Goal: Transaction & Acquisition: Purchase product/service

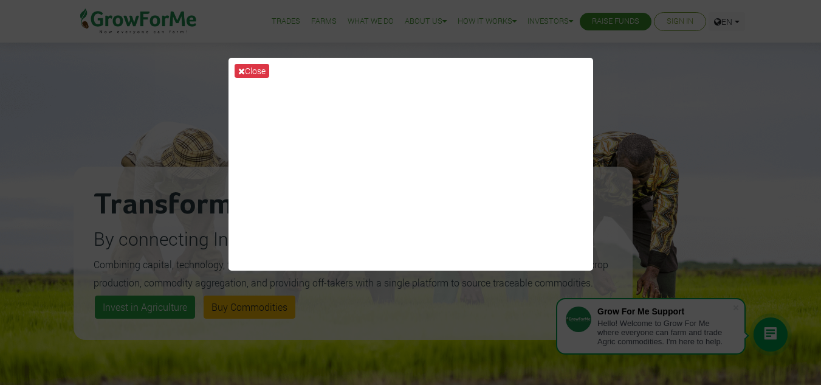
click at [697, 126] on div "Close" at bounding box center [410, 192] width 821 height 385
click at [771, 123] on div "Close" at bounding box center [410, 192] width 821 height 385
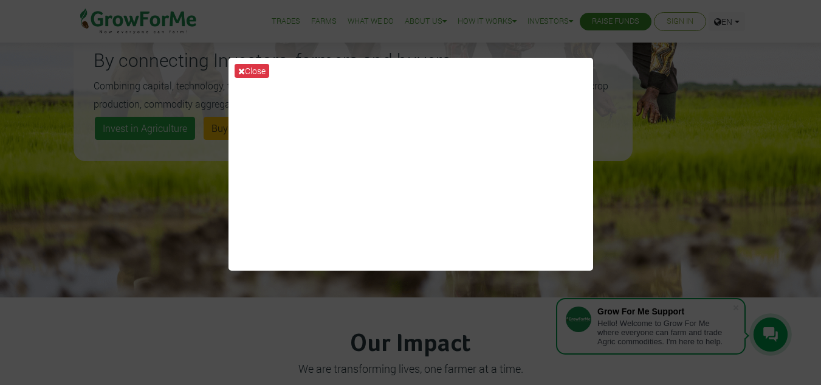
scroll to position [188, 0]
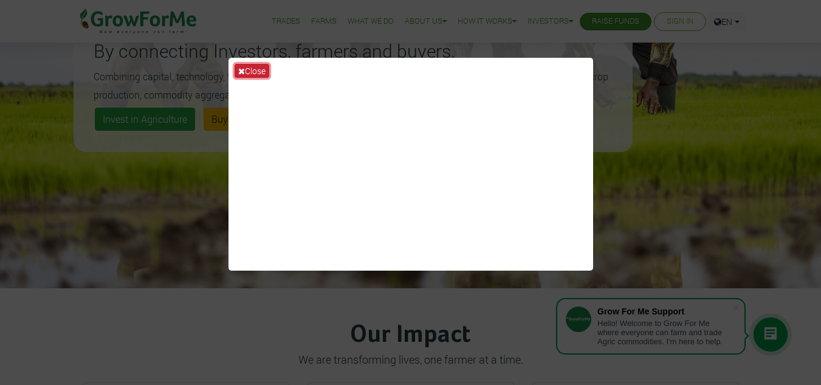
click at [242, 69] on icon at bounding box center [241, 71] width 7 height 9
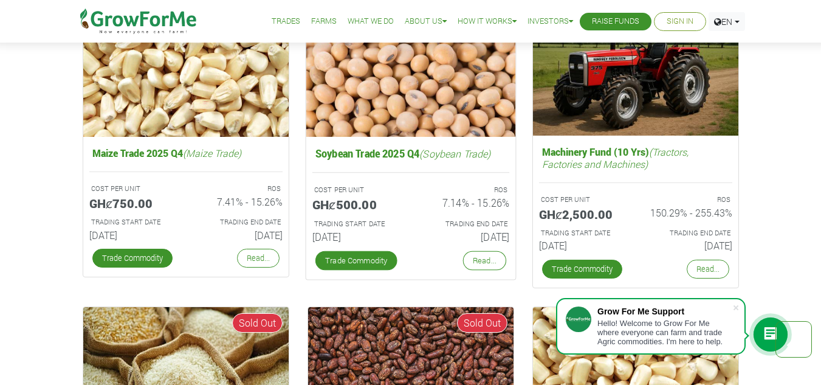
scroll to position [1984, 0]
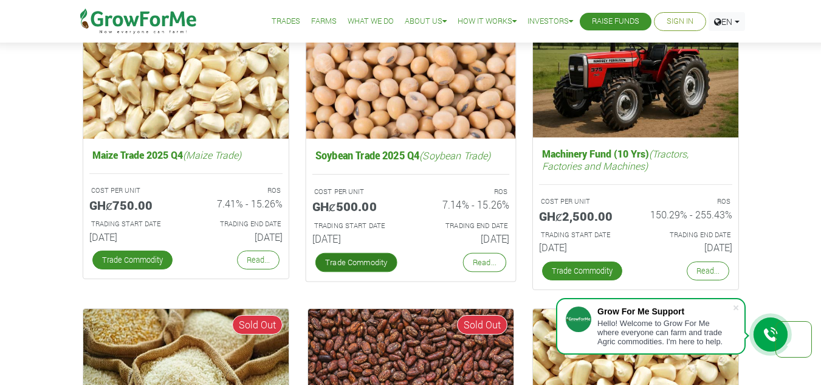
click at [342, 267] on link "Trade Commodity" at bounding box center [356, 262] width 82 height 19
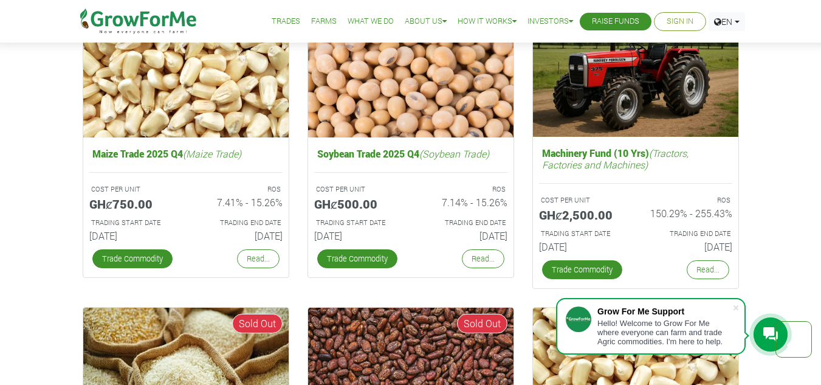
scroll to position [1984, 0]
